Goal: Complete application form

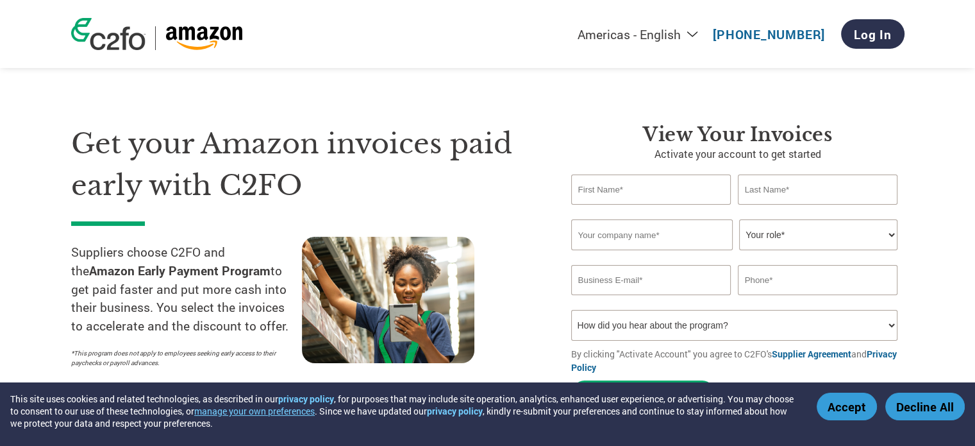
click at [633, 196] on input "text" at bounding box center [651, 189] width 160 height 30
type input "[PERSON_NAME]"
type input "[EMAIL_ADDRESS][DOMAIN_NAME]"
type input "4048225703"
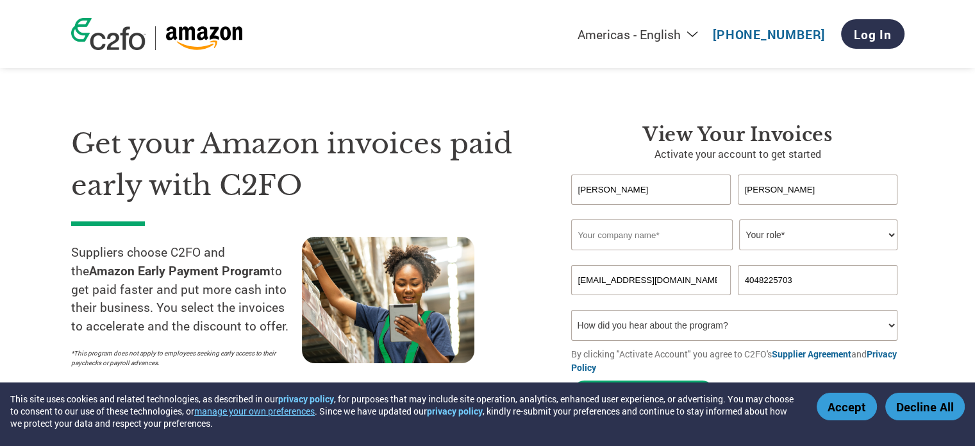
click at [629, 238] on input "text" at bounding box center [652, 234] width 162 height 31
type input "Accelerator Active Energy"
click at [790, 231] on select "Your role* CFO Controller Credit Manager Finance Director Treasurer CEO Preside…" at bounding box center [818, 234] width 158 height 31
select select "CEO"
click at [739, 219] on select "Your role* CFO Controller Credit Manager Finance Director Treasurer CEO Preside…" at bounding box center [818, 234] width 158 height 31
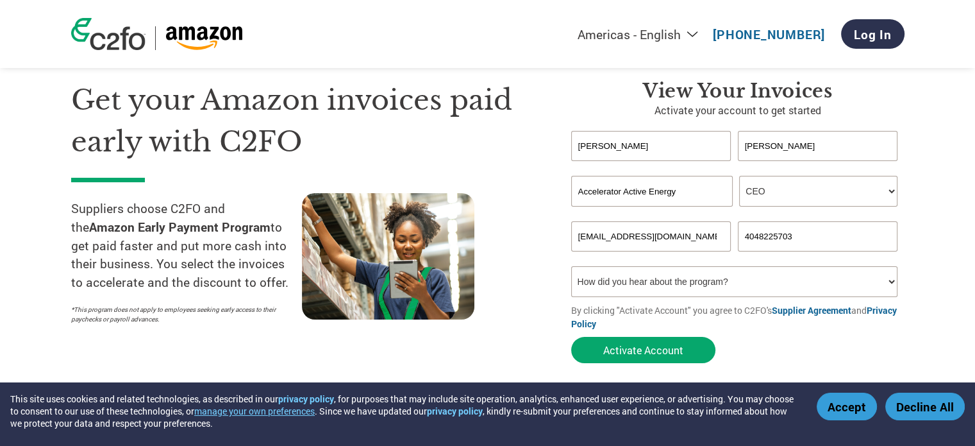
scroll to position [64, 0]
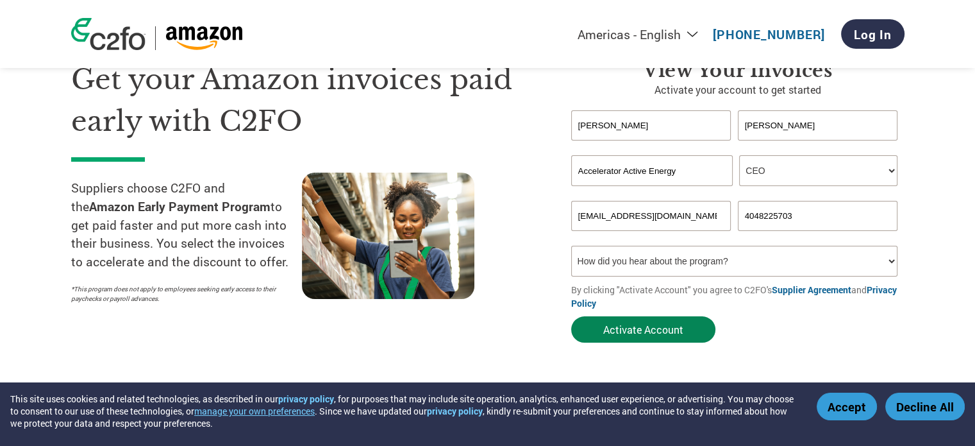
click at [672, 335] on button "Activate Account" at bounding box center [643, 329] width 144 height 26
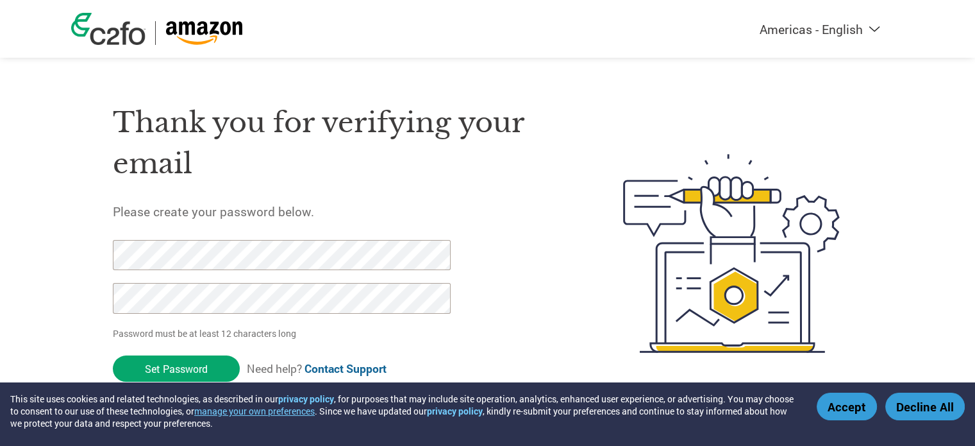
scroll to position [9, 0]
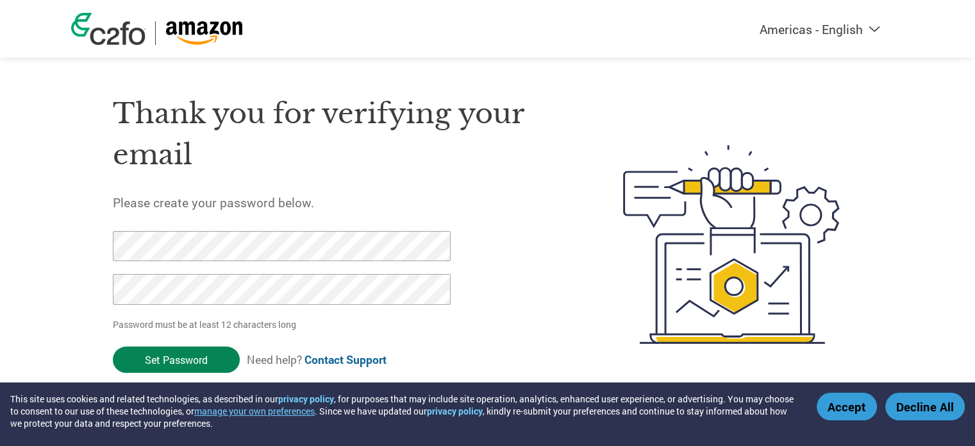
click at [195, 358] on input "Set Password" at bounding box center [176, 359] width 127 height 26
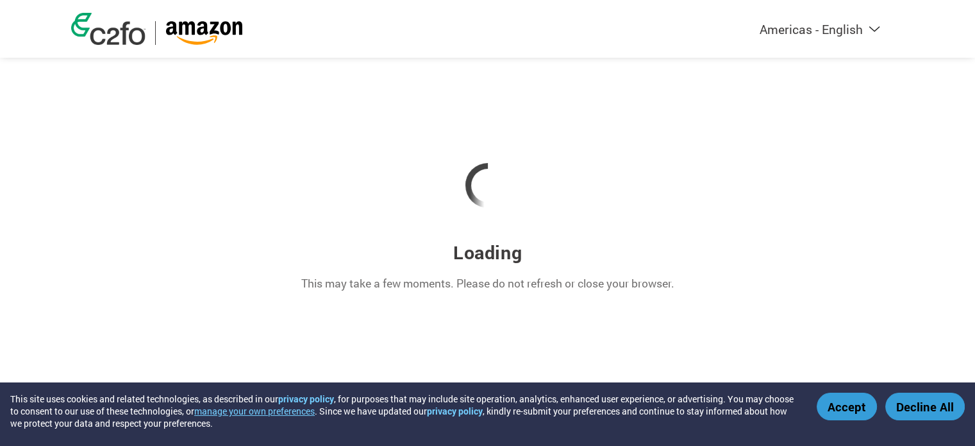
scroll to position [0, 0]
